Goal: Browse casually: Explore the website without a specific task or goal

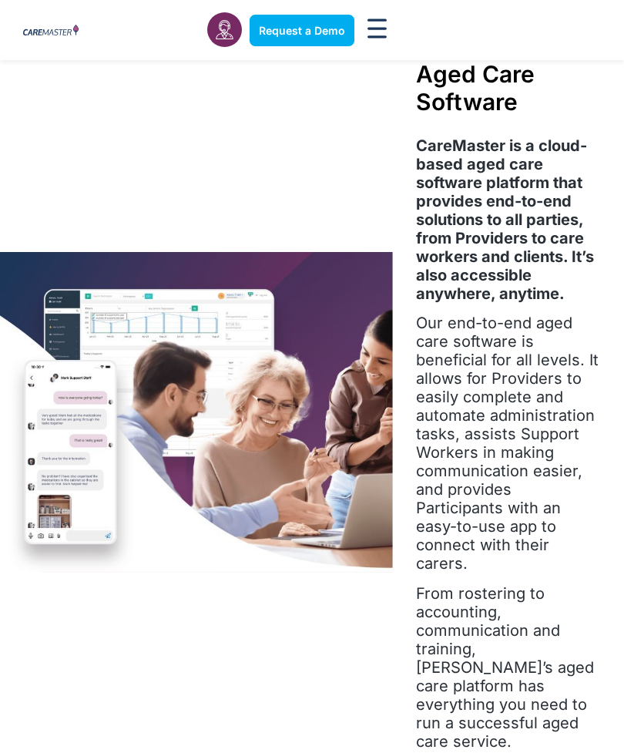
click at [205, 416] on img at bounding box center [196, 412] width 393 height 321
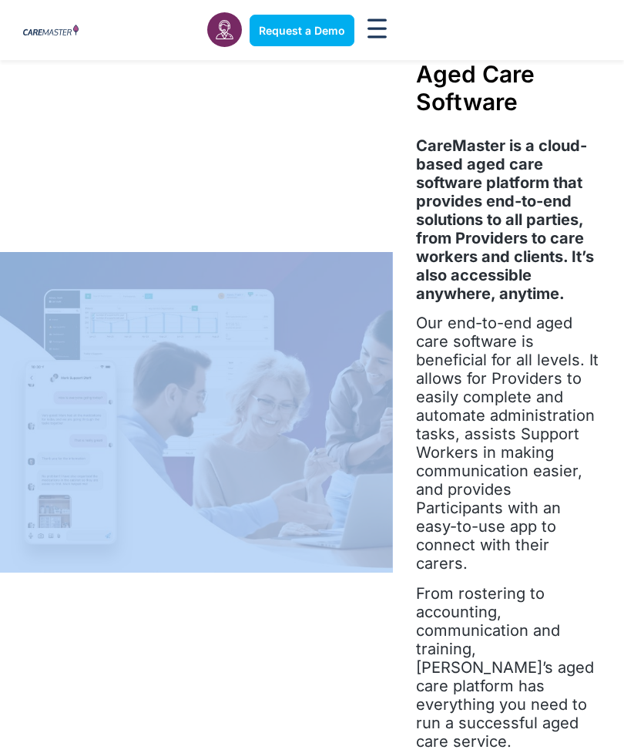
click at [200, 442] on img at bounding box center [196, 412] width 393 height 321
click at [214, 429] on img at bounding box center [196, 412] width 393 height 321
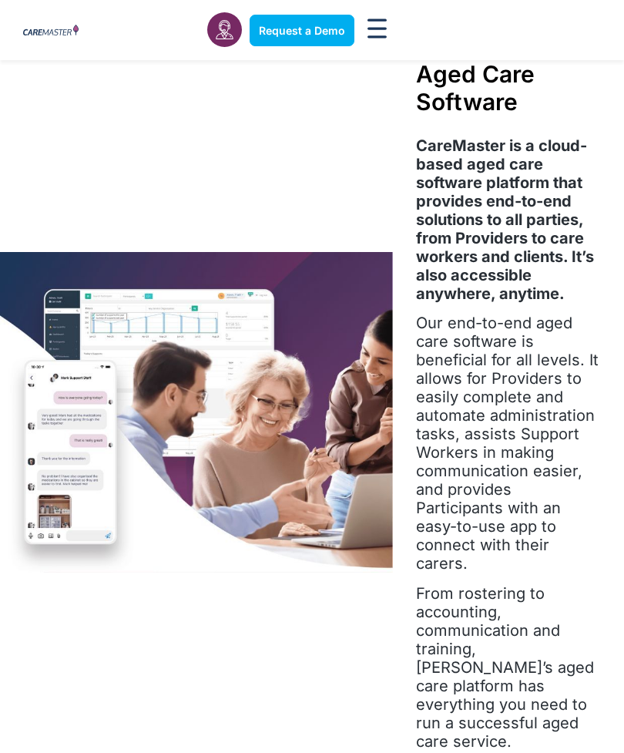
click at [213, 429] on img at bounding box center [196, 412] width 393 height 321
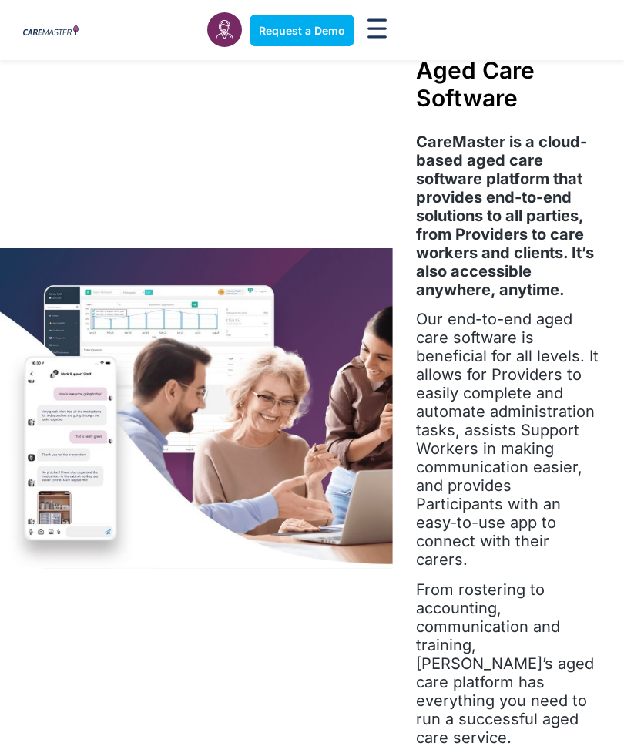
scroll to position [5, 0]
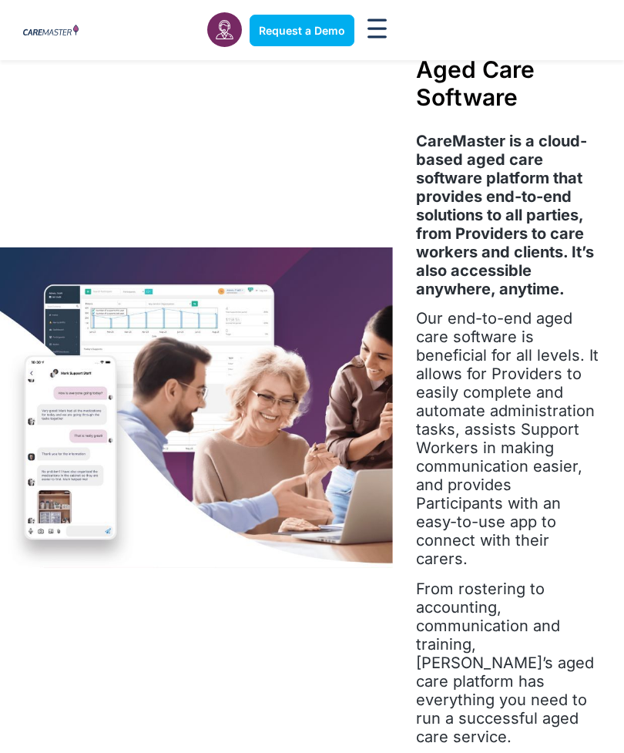
click at [230, 398] on img at bounding box center [196, 407] width 393 height 321
click at [149, 480] on img at bounding box center [196, 407] width 393 height 321
click at [155, 439] on img at bounding box center [196, 407] width 393 height 321
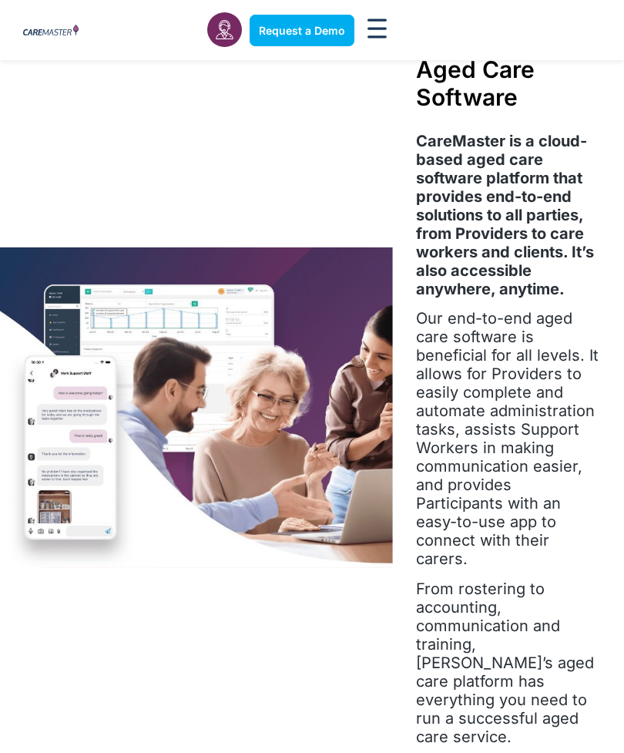
click at [187, 409] on img at bounding box center [196, 407] width 393 height 321
click at [206, 403] on img at bounding box center [196, 407] width 393 height 321
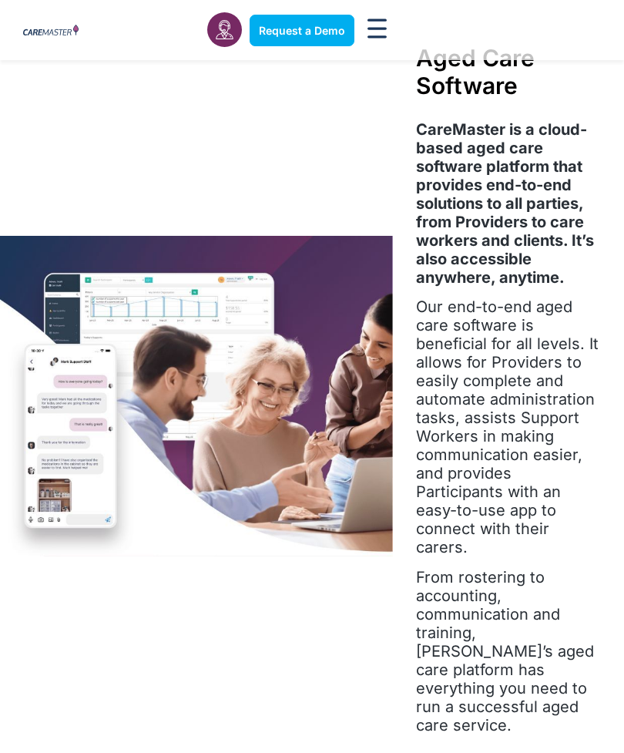
scroll to position [17, 0]
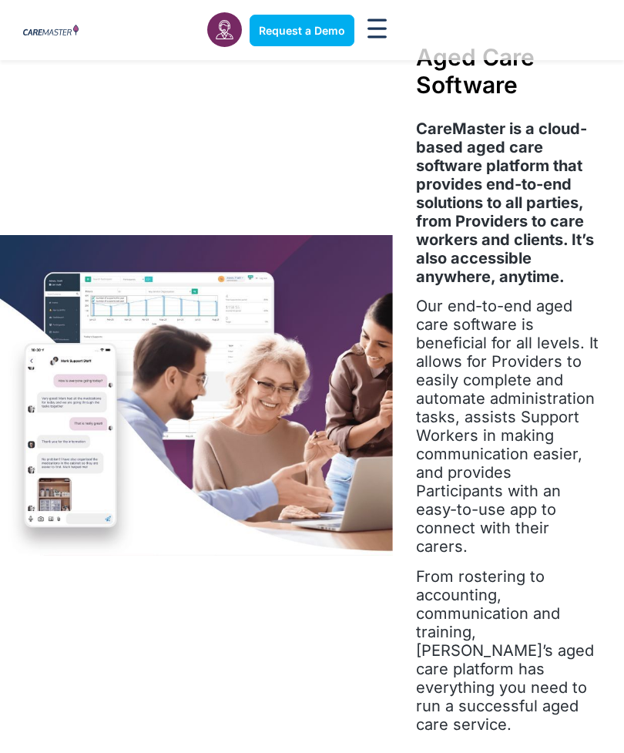
click at [120, 415] on img at bounding box center [196, 395] width 393 height 321
click at [130, 390] on img at bounding box center [196, 395] width 393 height 321
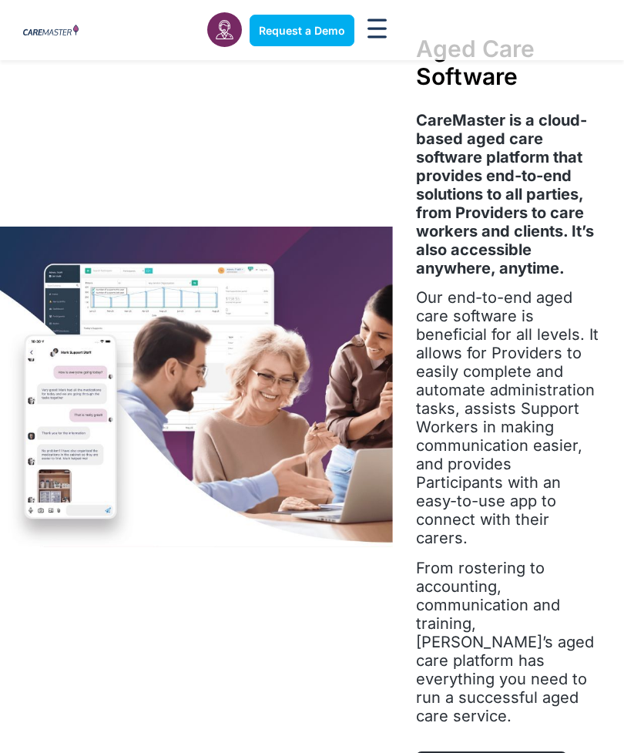
scroll to position [27, 0]
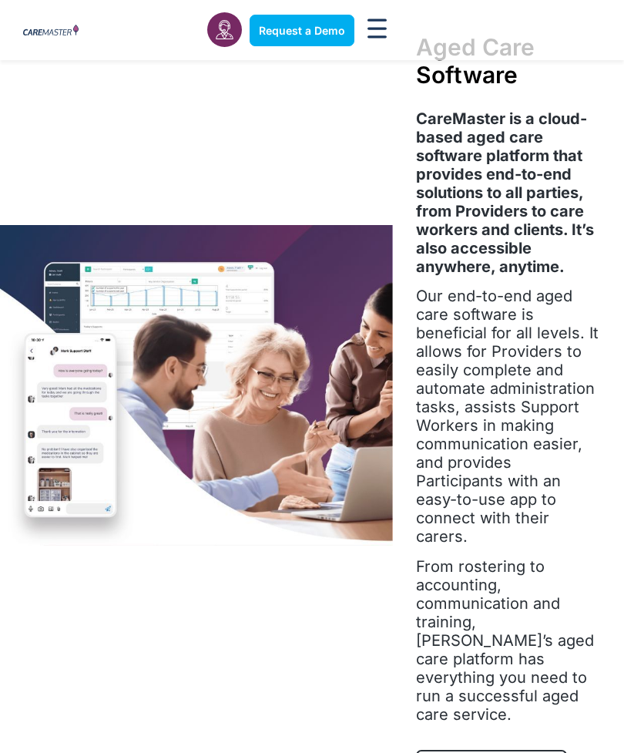
click at [138, 347] on img at bounding box center [196, 385] width 393 height 321
click at [137, 347] on img at bounding box center [196, 385] width 393 height 321
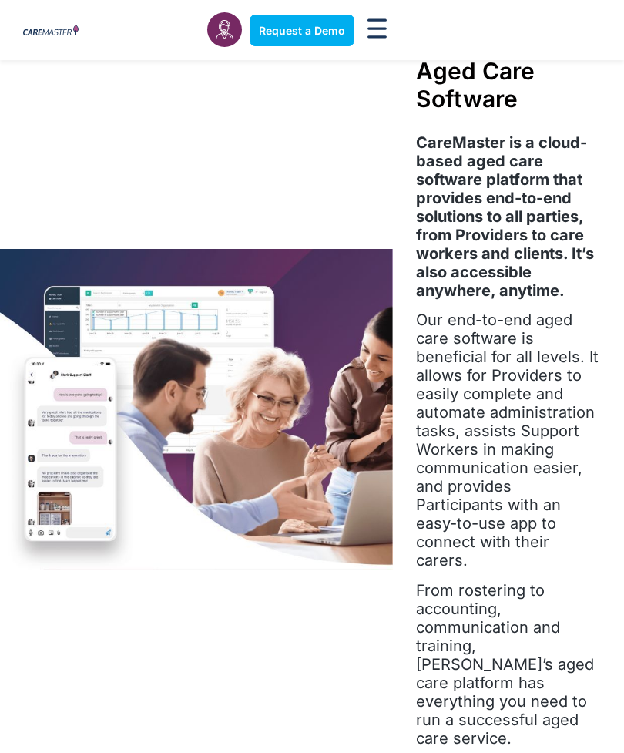
scroll to position [0, 0]
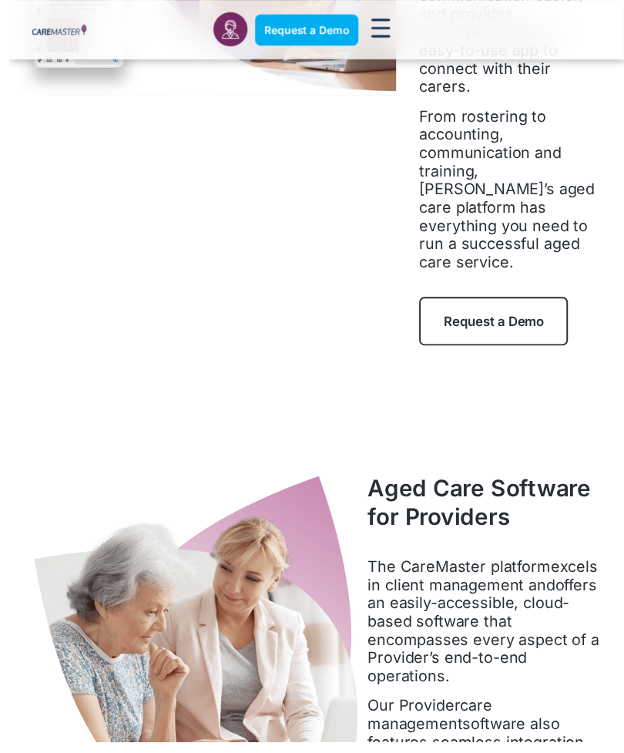
scroll to position [478, 0]
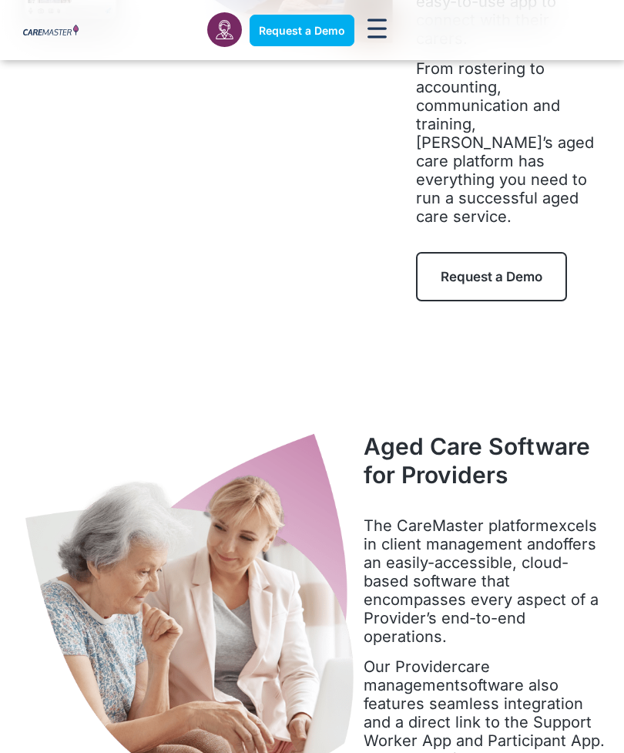
scroll to position [527, 0]
